Goal: Consume media (video, audio): Consume media (video, audio)

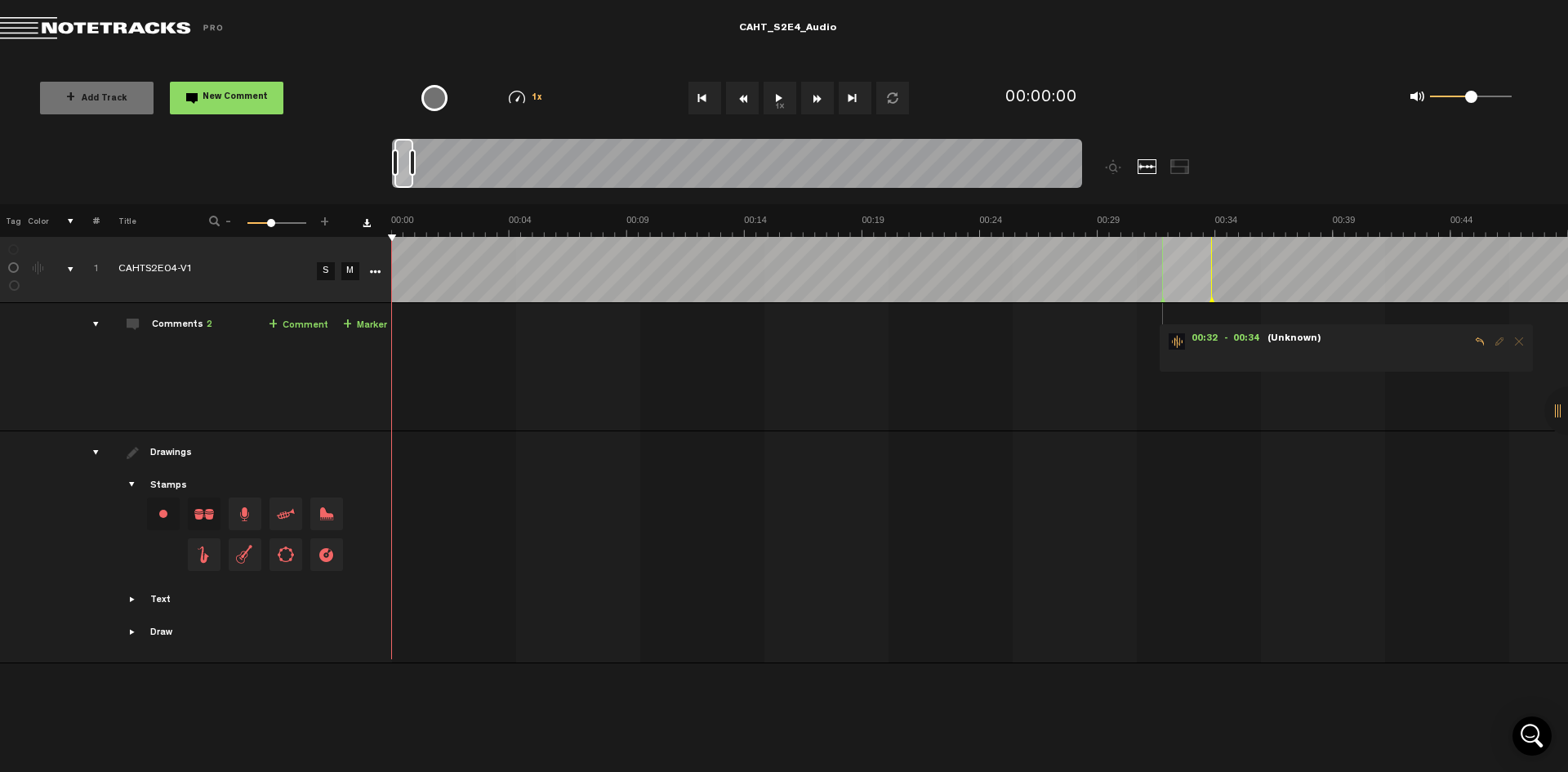
click at [783, 97] on button "1x" at bounding box center [780, 98] width 32 height 32
click at [821, 99] on button "Fast Forward" at bounding box center [817, 98] width 32 height 32
click at [819, 99] on button "Fast Forward" at bounding box center [817, 98] width 32 height 32
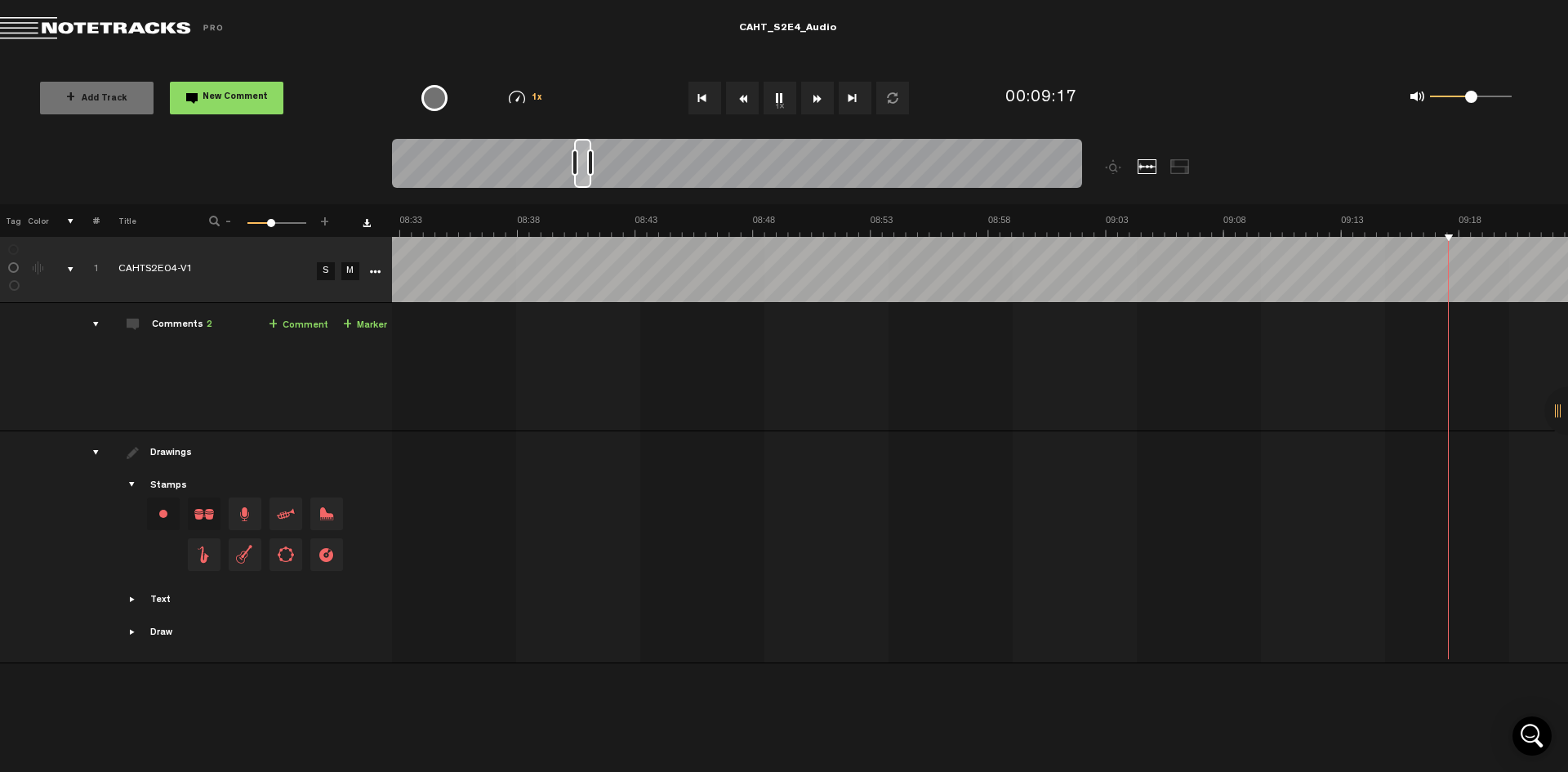
scroll to position [0, 12702]
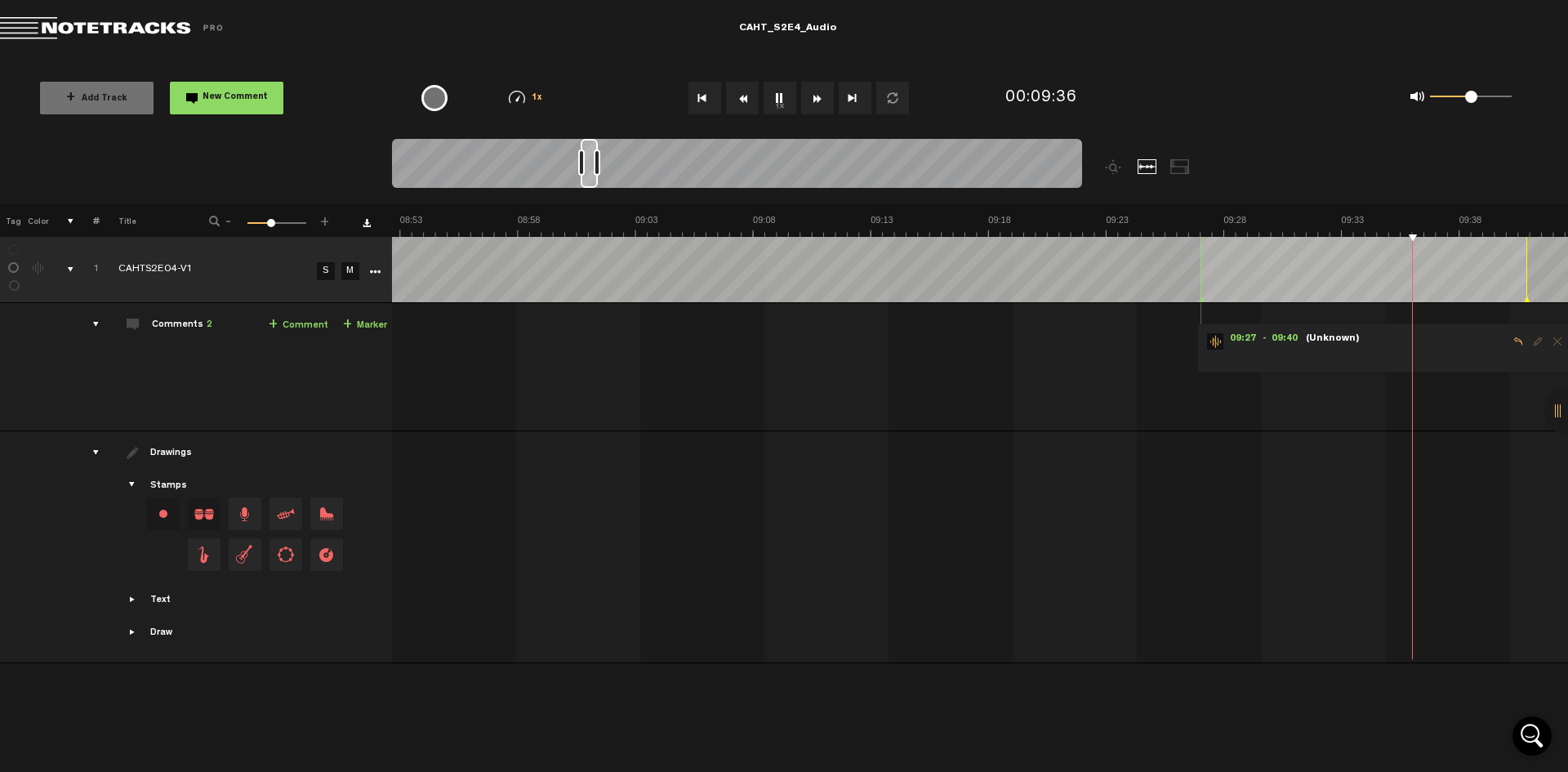
click at [1490, 99] on div "0 1 0.5" at bounding box center [1471, 96] width 82 height 3
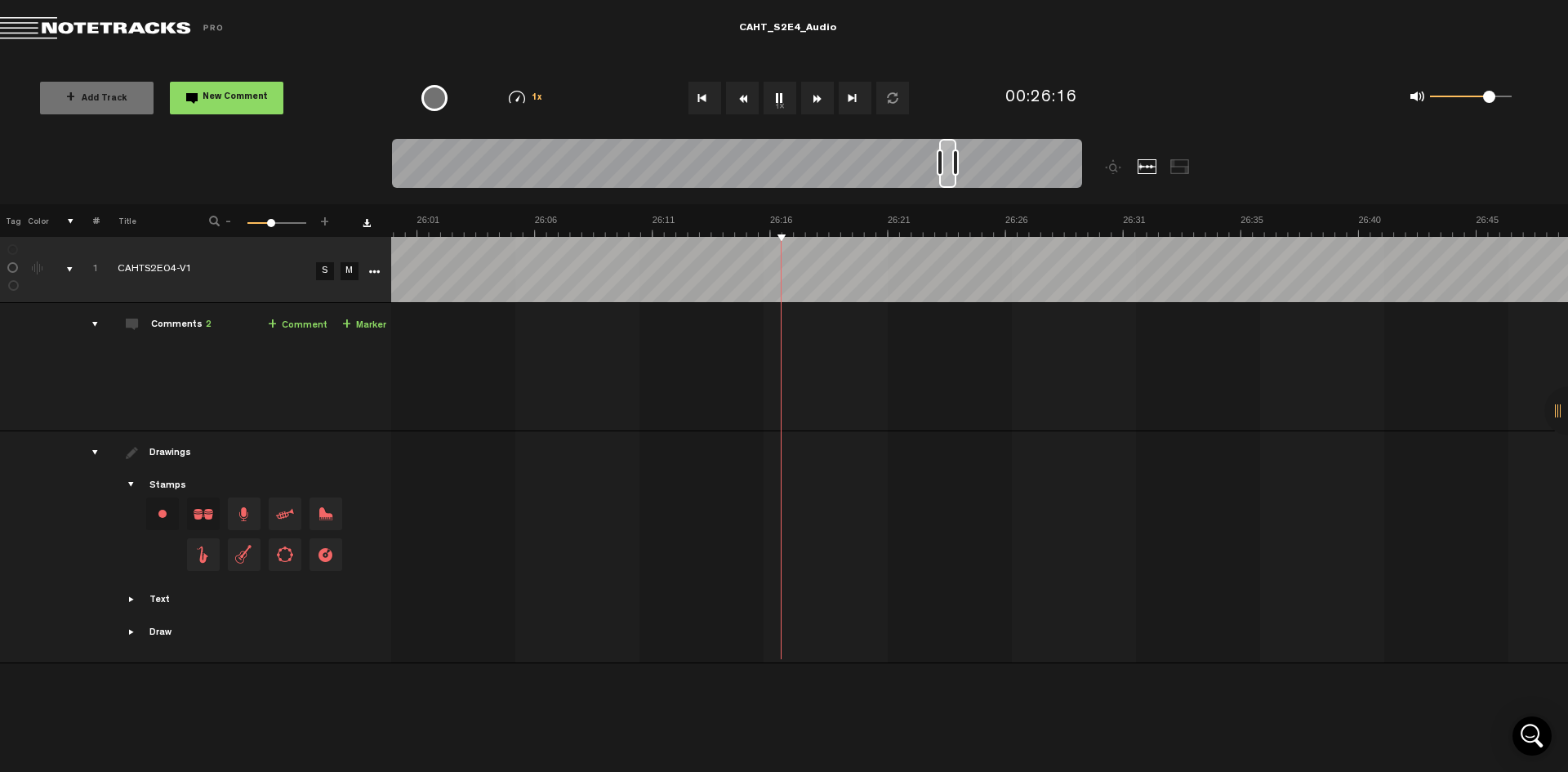
scroll to position [0, 0]
click at [330, 282] on tr "1 CAHTS2E04-V1 S M Export to Headliner Update Download Download original Export…" at bounding box center [784, 269] width 1569 height 66
click at [302, 246] on tr "1 CAHTS2E04-V1 S M Export to Headliner Update Download Download original Export…" at bounding box center [784, 269] width 1569 height 66
drag, startPoint x: 488, startPoint y: 470, endPoint x: 320, endPoint y: 468, distance: 168.0
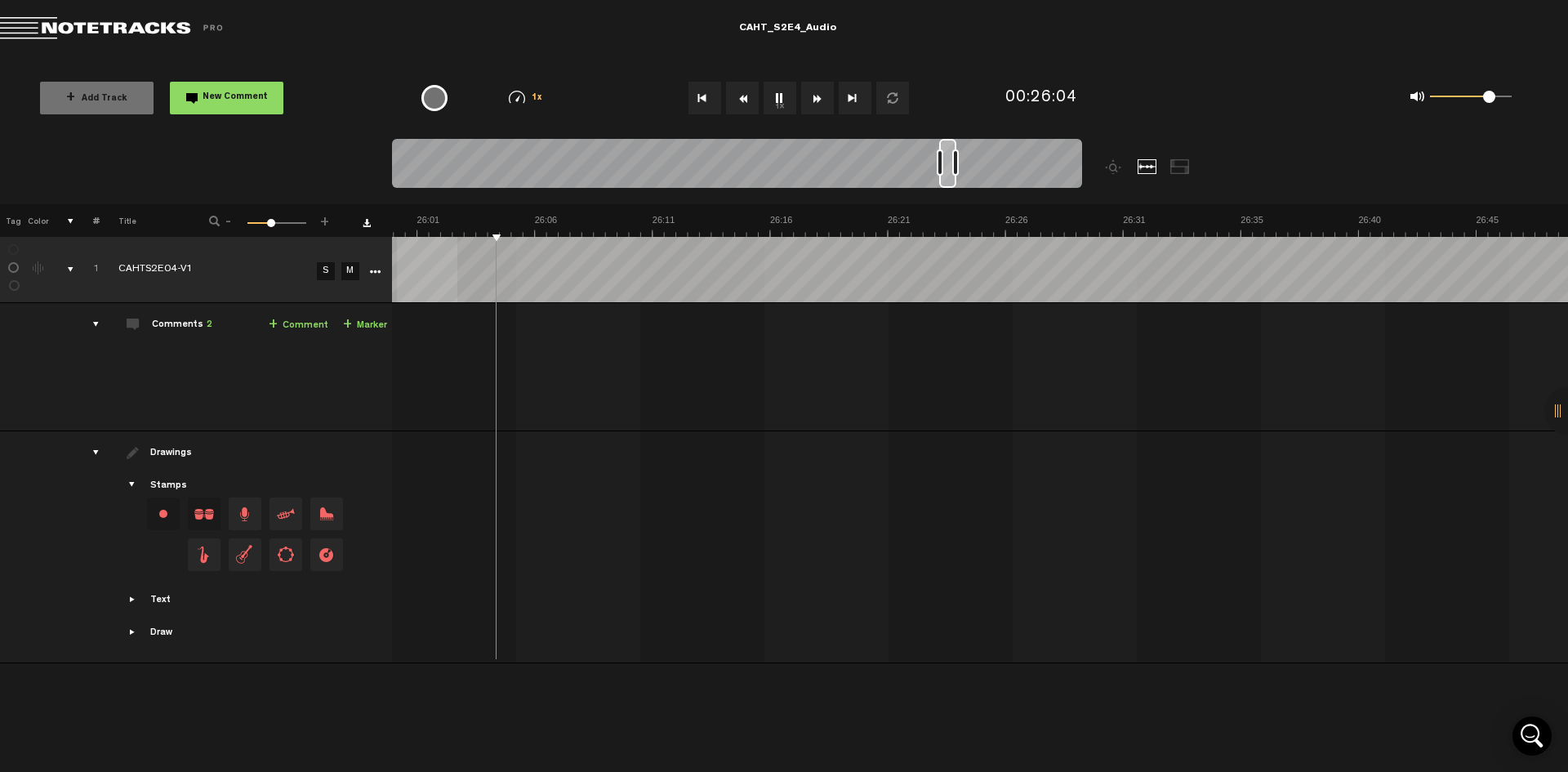
click at [320, 468] on tr "Drawings Stamps Text Intro" at bounding box center [784, 547] width 1569 height 232
click at [376, 270] on icon "More" at bounding box center [375, 272] width 11 height 11
click at [376, 273] on icon "More" at bounding box center [375, 272] width 11 height 11
click at [476, 588] on td at bounding box center [980, 547] width 1177 height 232
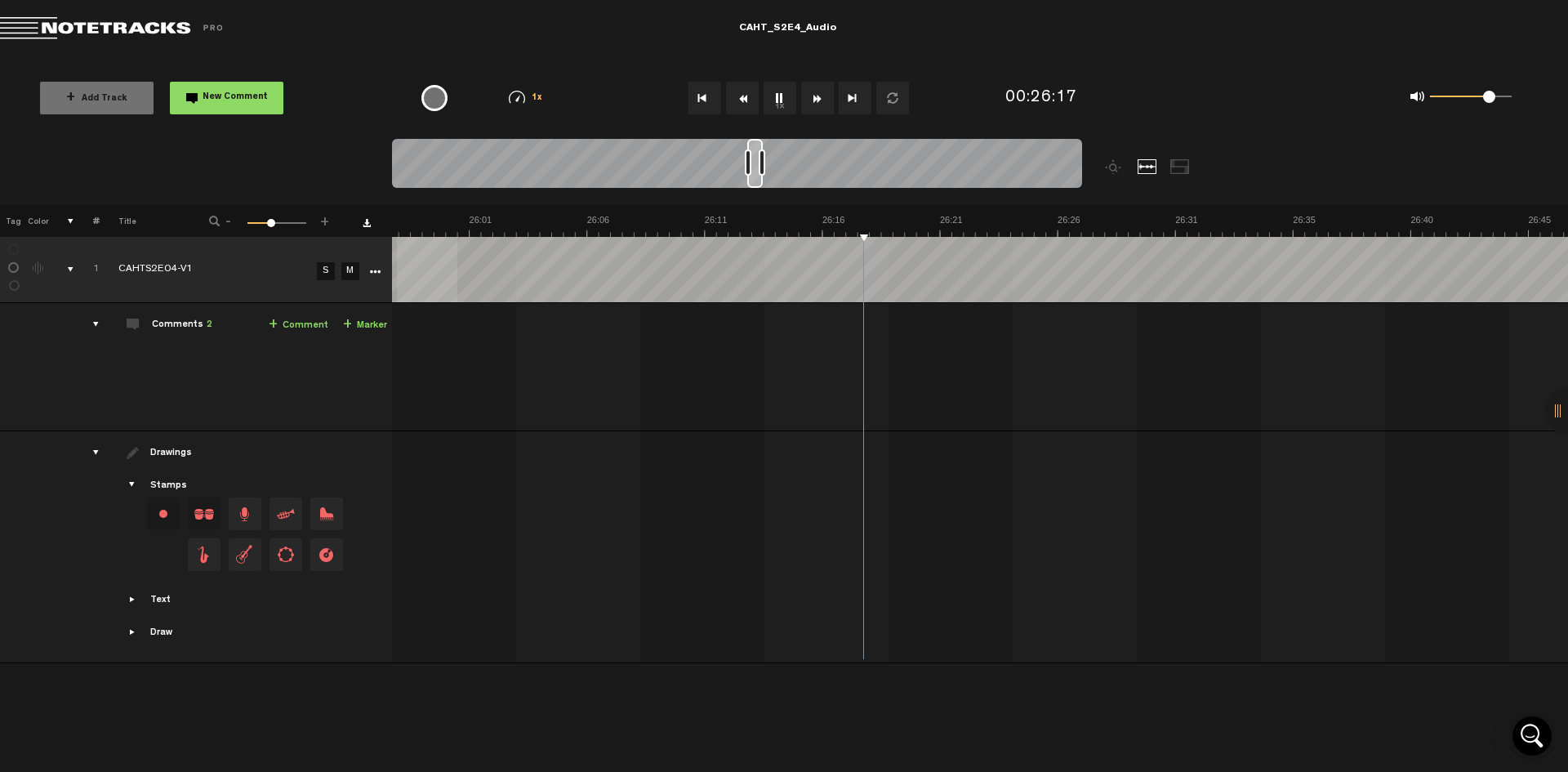
drag, startPoint x: 946, startPoint y: 161, endPoint x: 753, endPoint y: 180, distance: 193.9
click at [753, 180] on div at bounding box center [755, 163] width 15 height 49
click at [790, 98] on button "1x" at bounding box center [780, 98] width 32 height 32
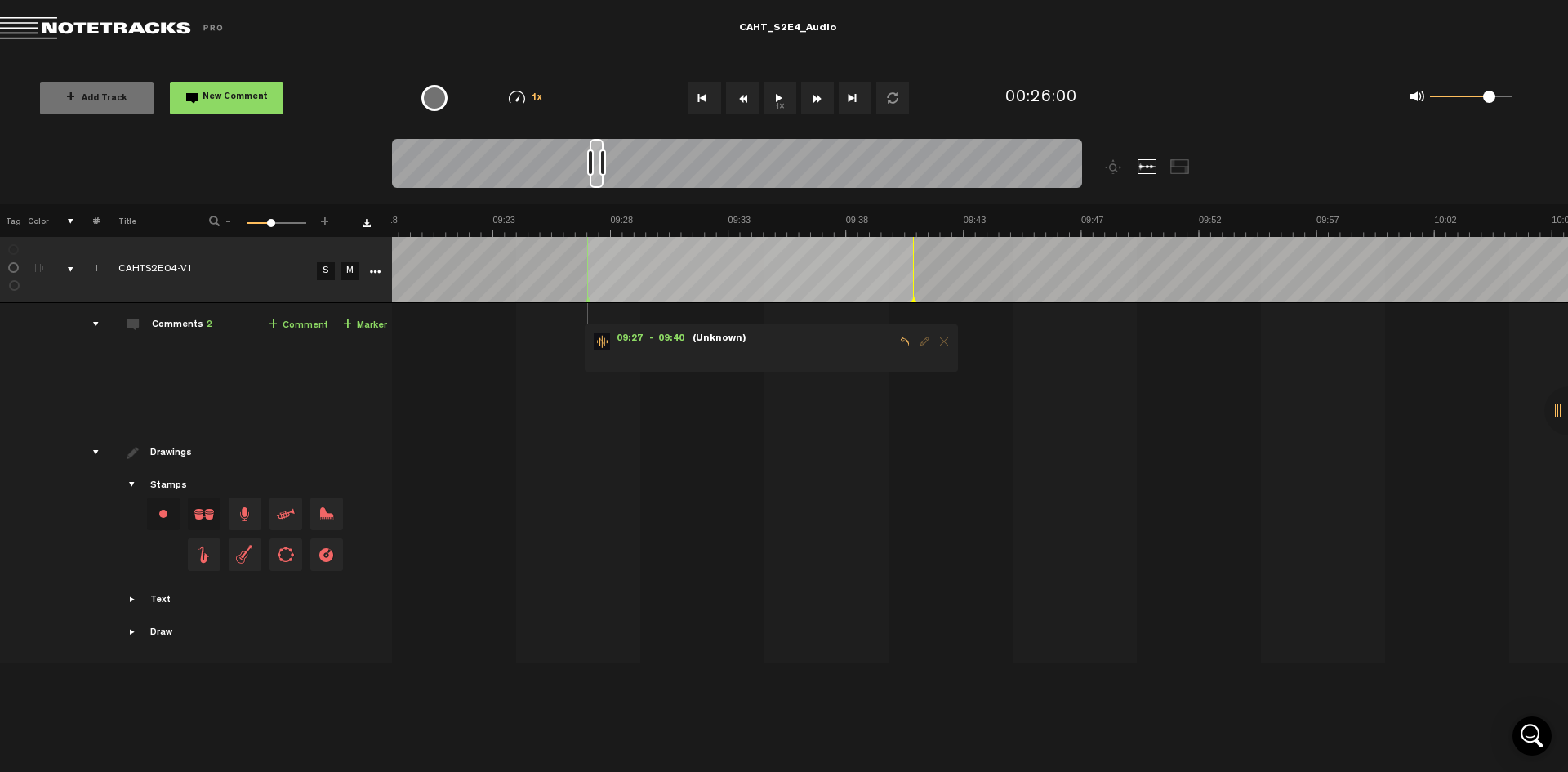
scroll to position [0, 13316]
drag, startPoint x: 758, startPoint y: 162, endPoint x: 600, endPoint y: 202, distance: 163.0
click at [600, 202] on div at bounding box center [823, 172] width 862 height 66
click at [727, 340] on span "(Unknown)" at bounding box center [719, 339] width 57 height 11
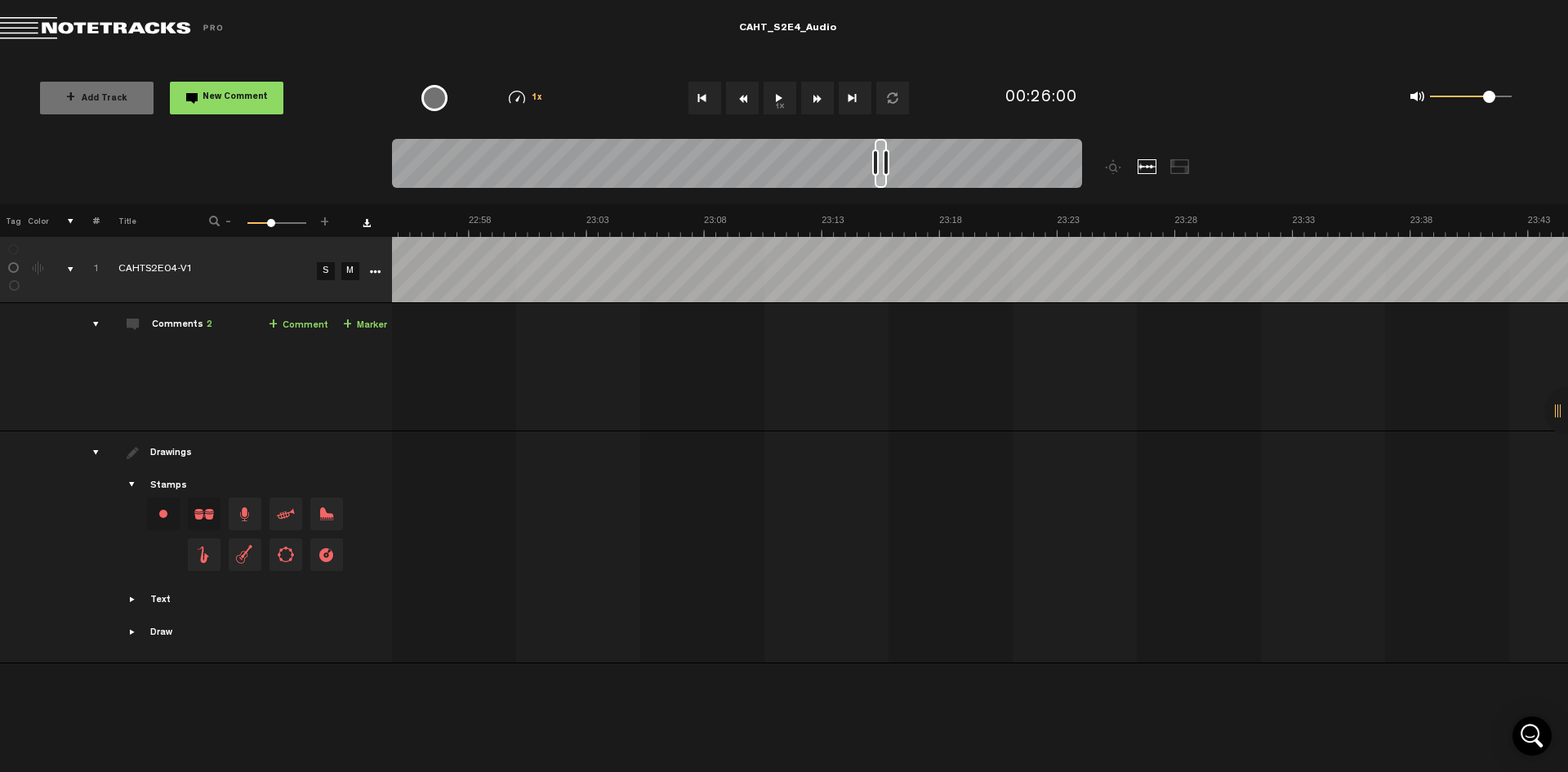
scroll to position [0, 32537]
drag, startPoint x: 596, startPoint y: 164, endPoint x: 878, endPoint y: 231, distance: 289.8
click at [878, 57] on div "Loading... 100% + Add Track New Comment 1x 0.25x 0.5x 0.75x 1x 1.25x 1.5x 1.75x…" at bounding box center [784, 57] width 1568 height 0
click at [791, 96] on button "1x" at bounding box center [780, 98] width 32 height 32
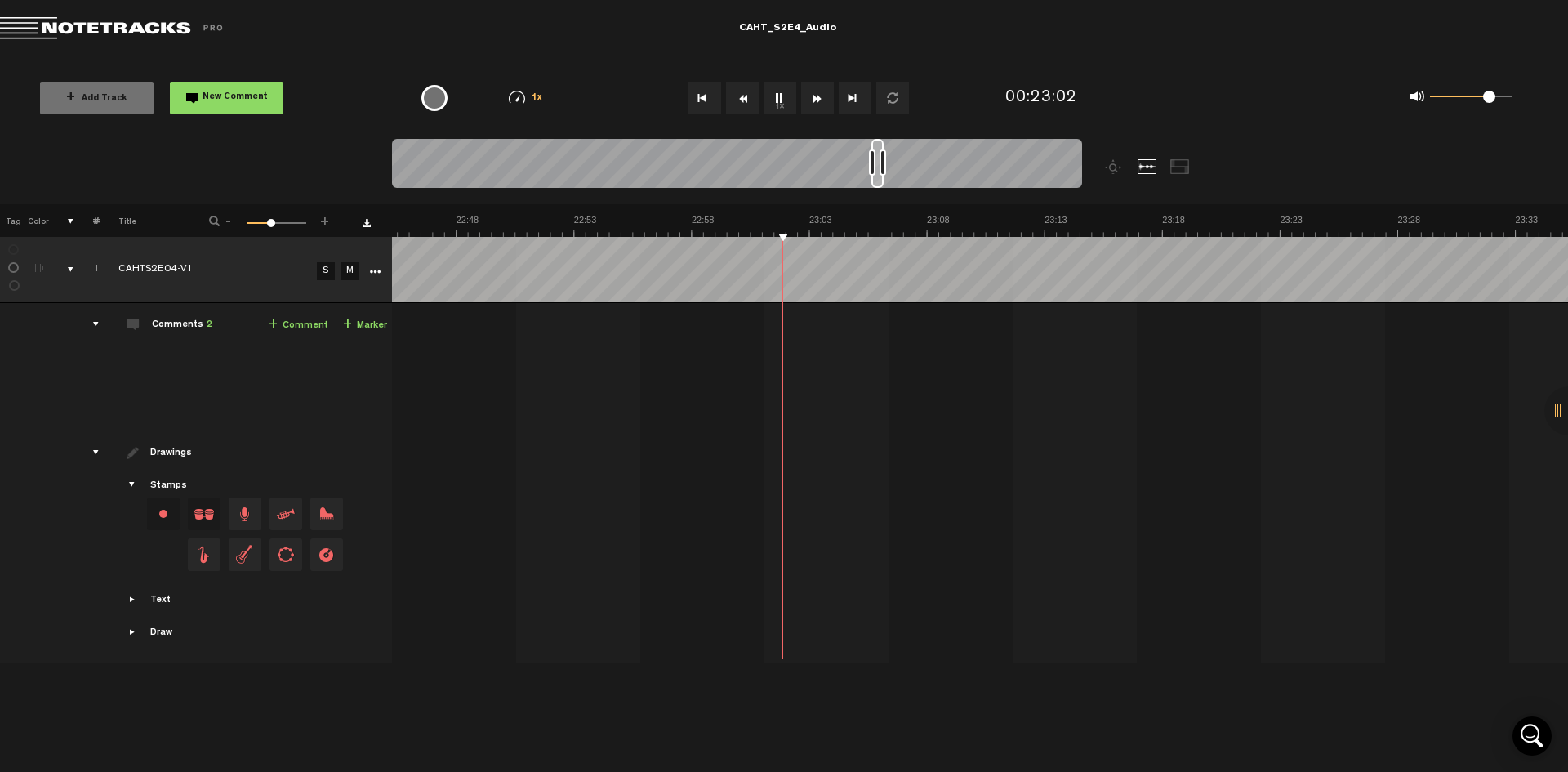
click at [773, 99] on button "1x" at bounding box center [780, 98] width 32 height 32
drag, startPoint x: 878, startPoint y: 162, endPoint x: 918, endPoint y: 162, distance: 40.0
click at [918, 162] on div at bounding box center [737, 166] width 691 height 54
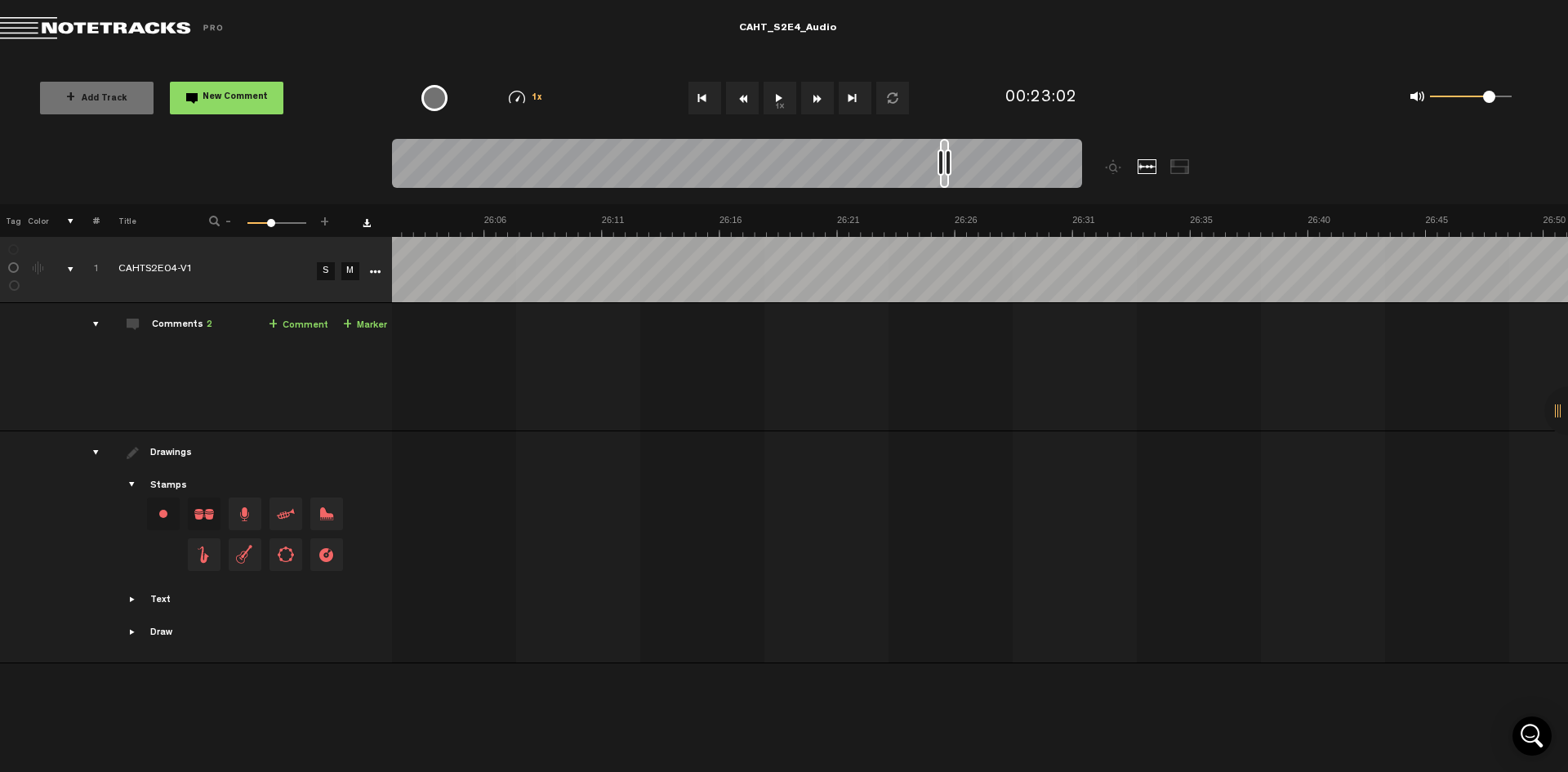
drag, startPoint x: 915, startPoint y: 171, endPoint x: 944, endPoint y: 167, distance: 29.3
click at [944, 167] on div at bounding box center [944, 163] width 9 height 49
click at [790, 98] on button "1x" at bounding box center [780, 98] width 32 height 32
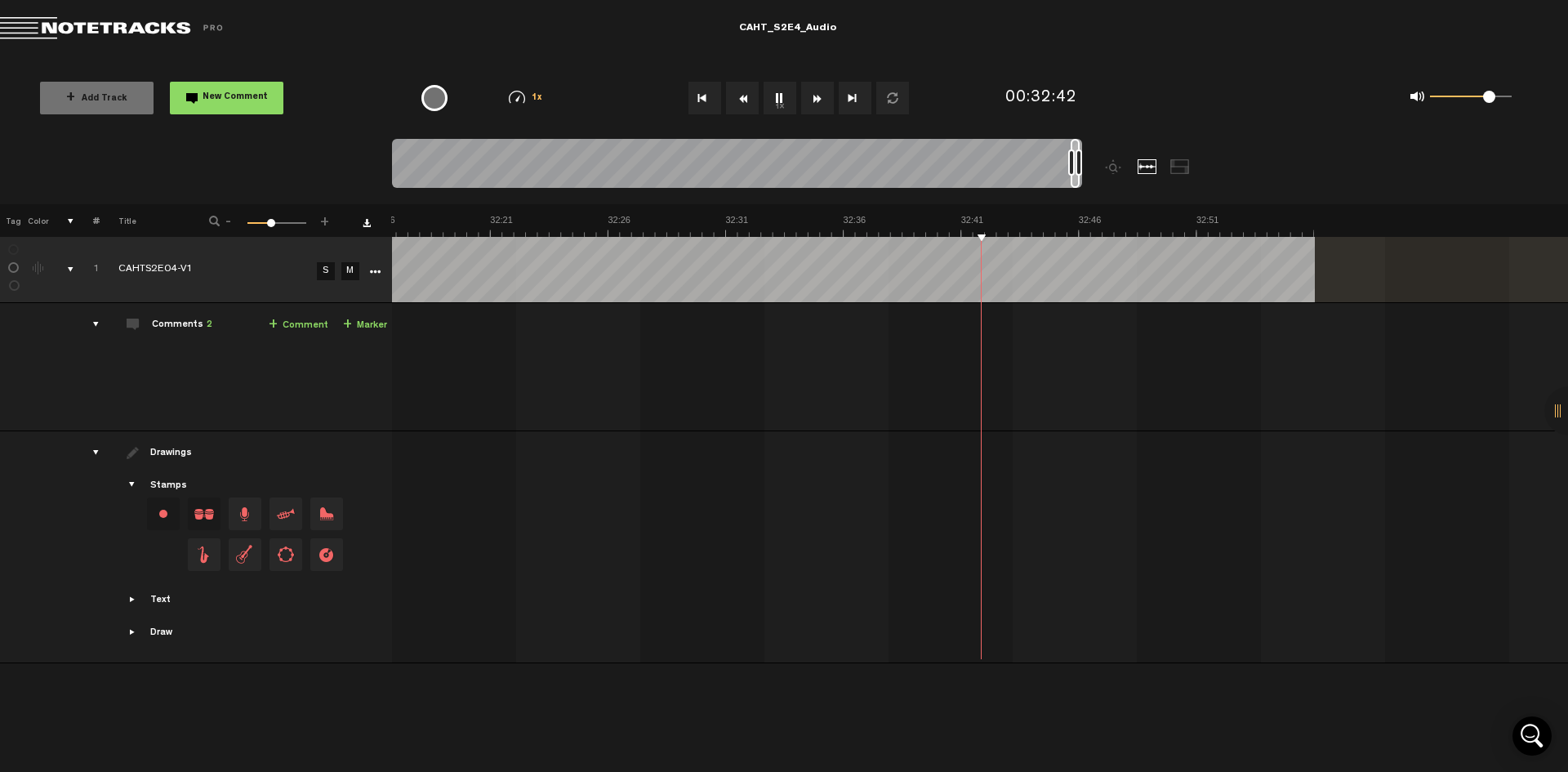
scroll to position [0, 46156]
